Goal: Check status

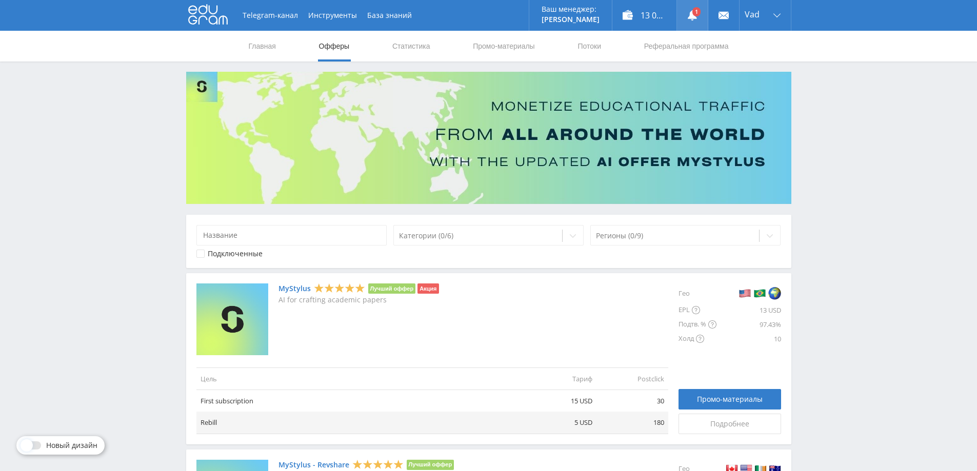
click at [695, 12] on link at bounding box center [692, 15] width 31 height 31
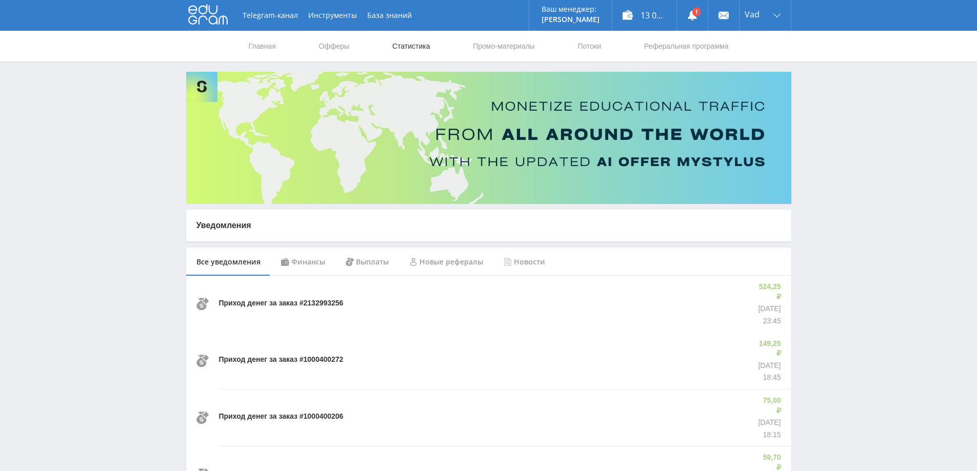
click at [398, 47] on link "Статистика" at bounding box center [411, 46] width 40 height 31
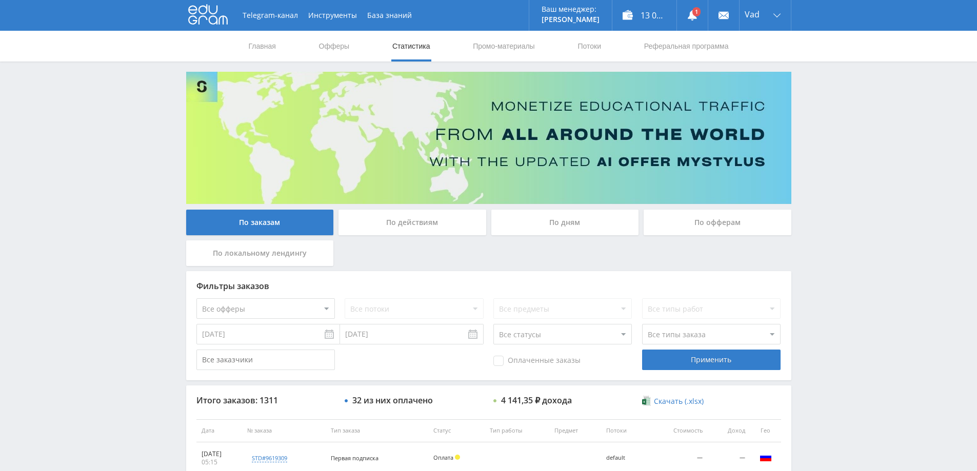
click at [544, 223] on div "По дням" at bounding box center [565, 223] width 148 height 26
click at [0, 0] on input "По дням" at bounding box center [0, 0] width 0 height 0
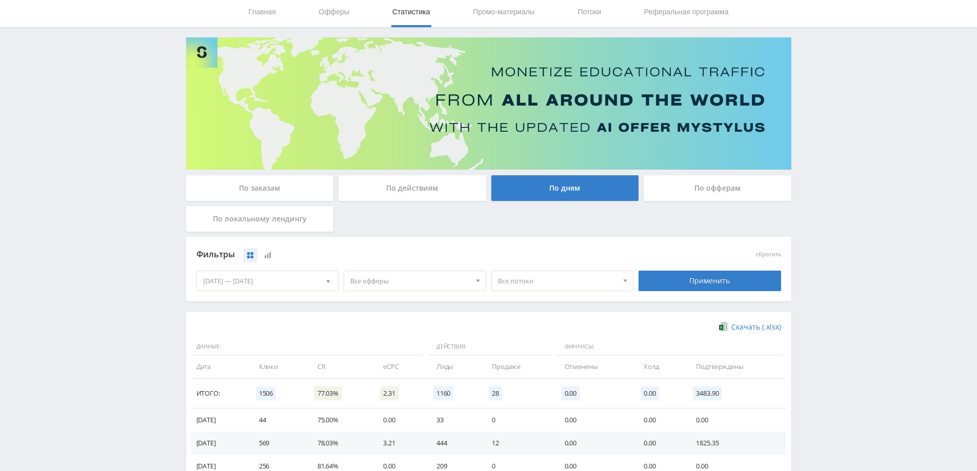
scroll to position [200, 0]
